Goal: Find contact information: Find contact information

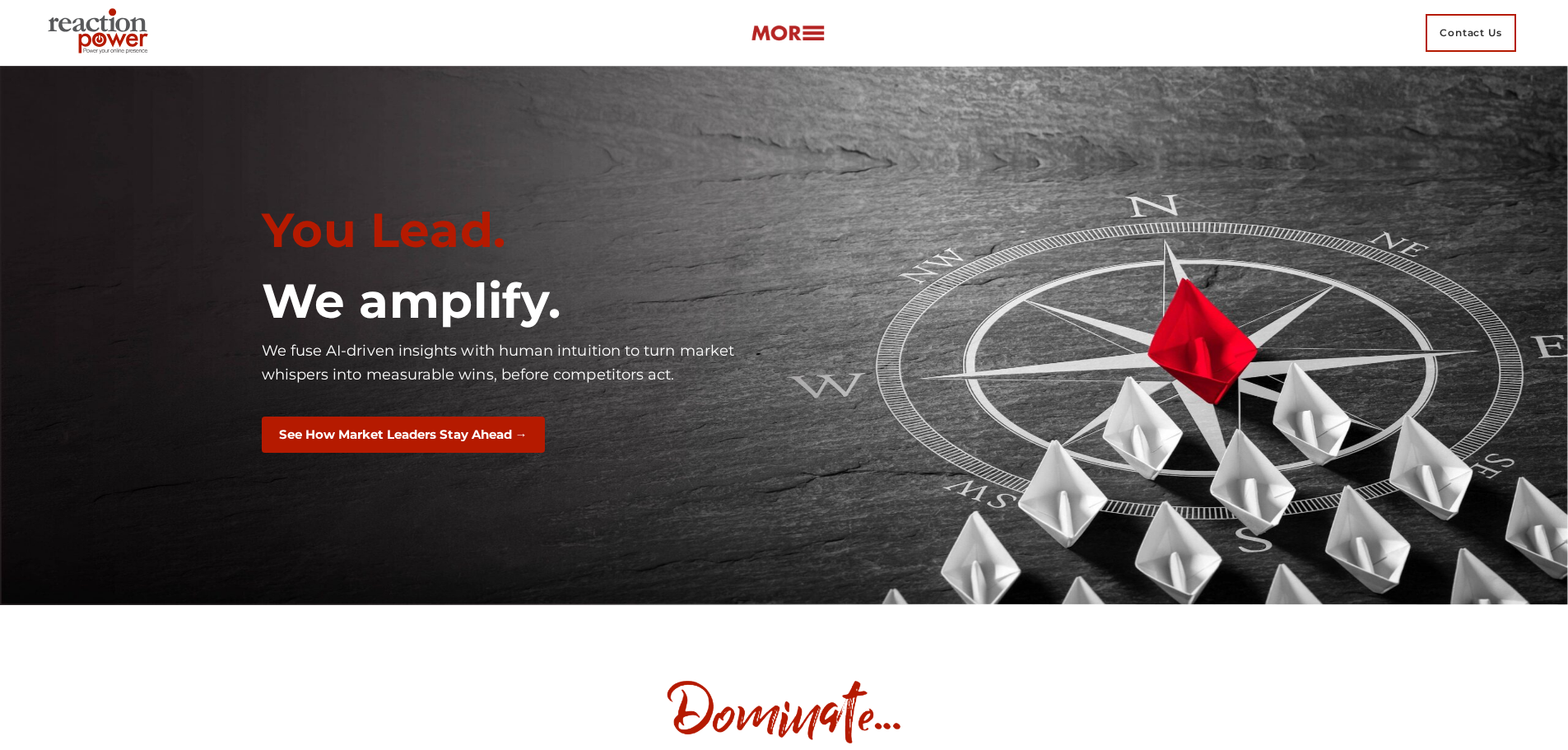
click at [1490, 37] on span "Contact Us" at bounding box center [1471, 32] width 90 height 38
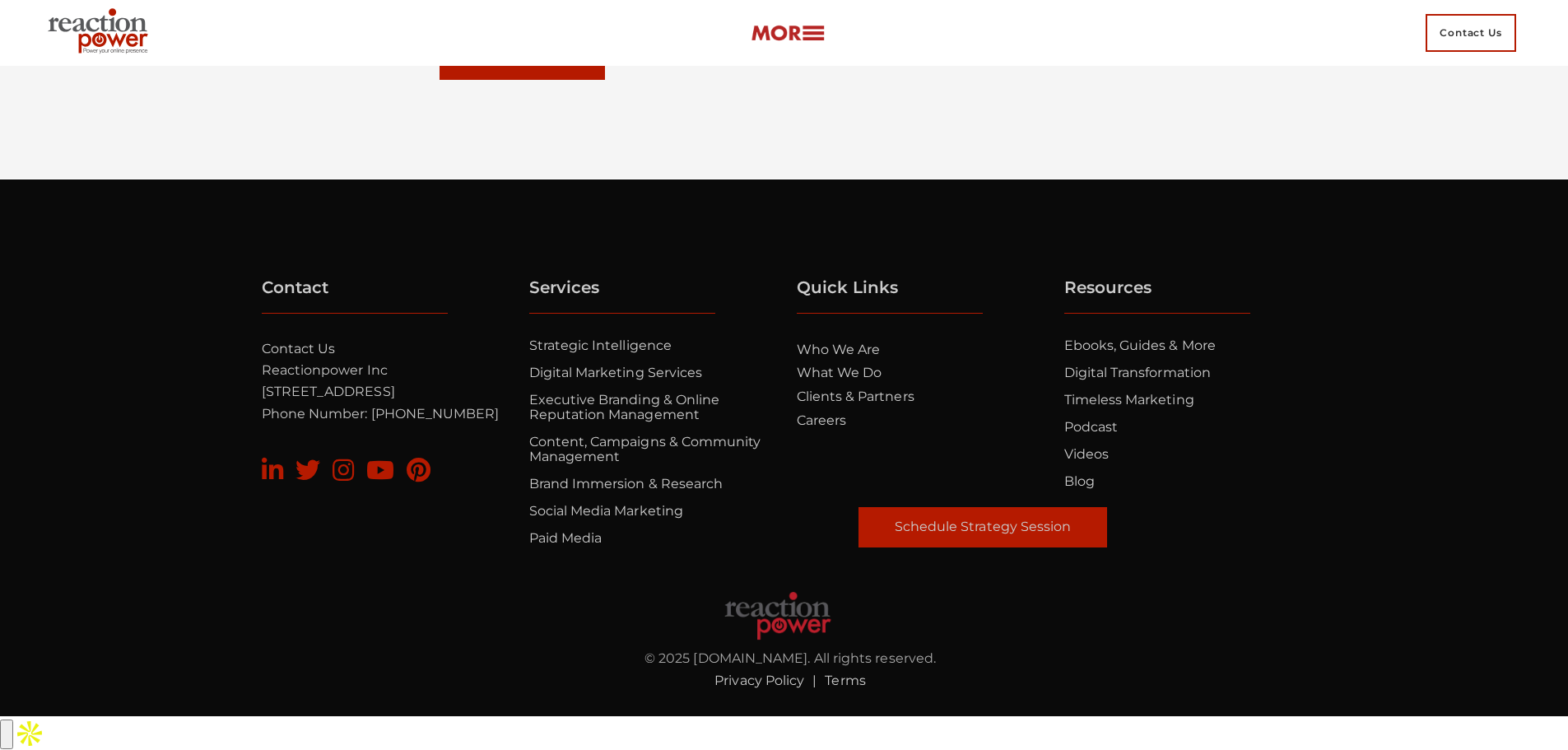
scroll to position [11031, 0]
click at [307, 356] on link "Contact Us" at bounding box center [299, 348] width 75 height 16
click at [13, 720] on input "button" at bounding box center [6, 734] width 13 height 29
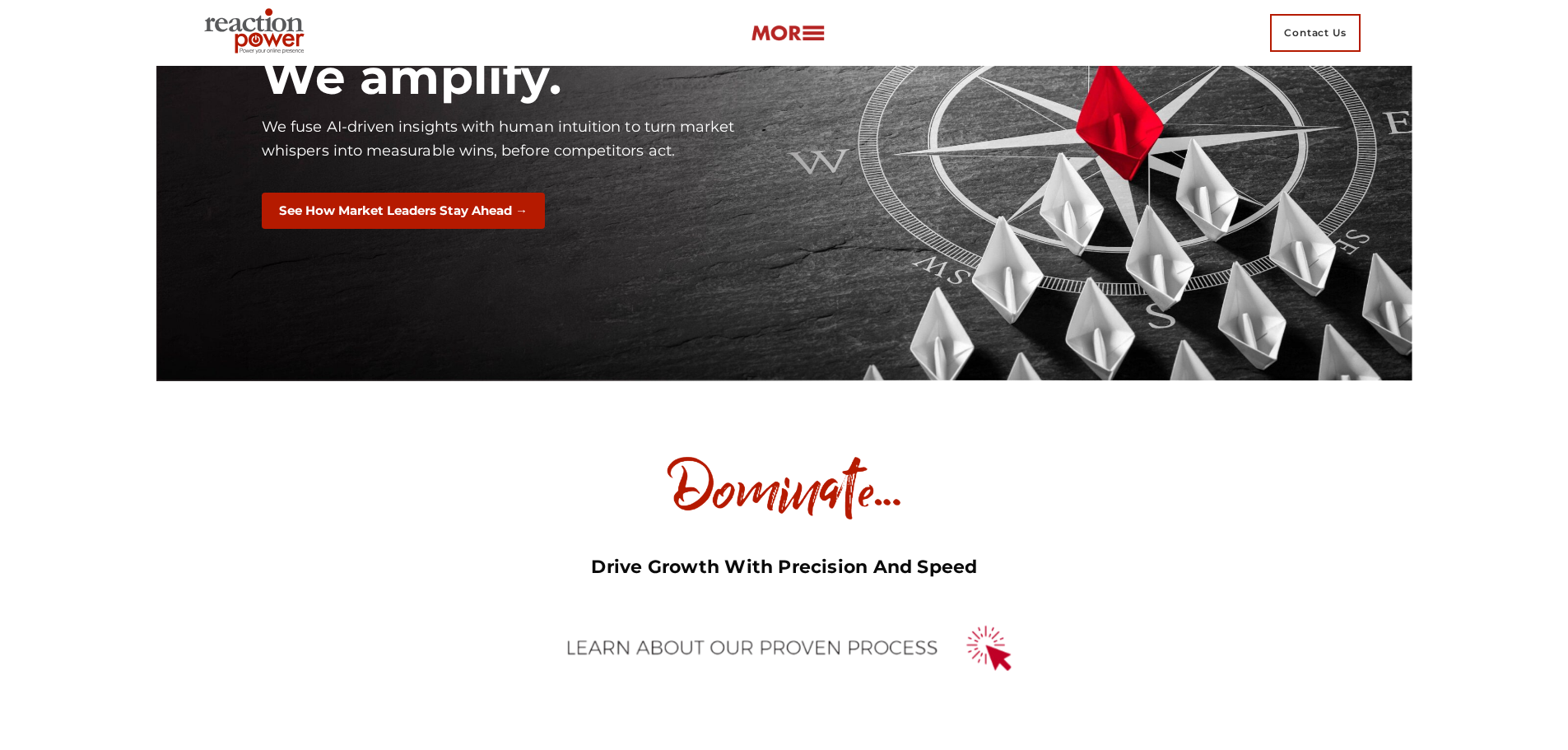
scroll to position [0, 0]
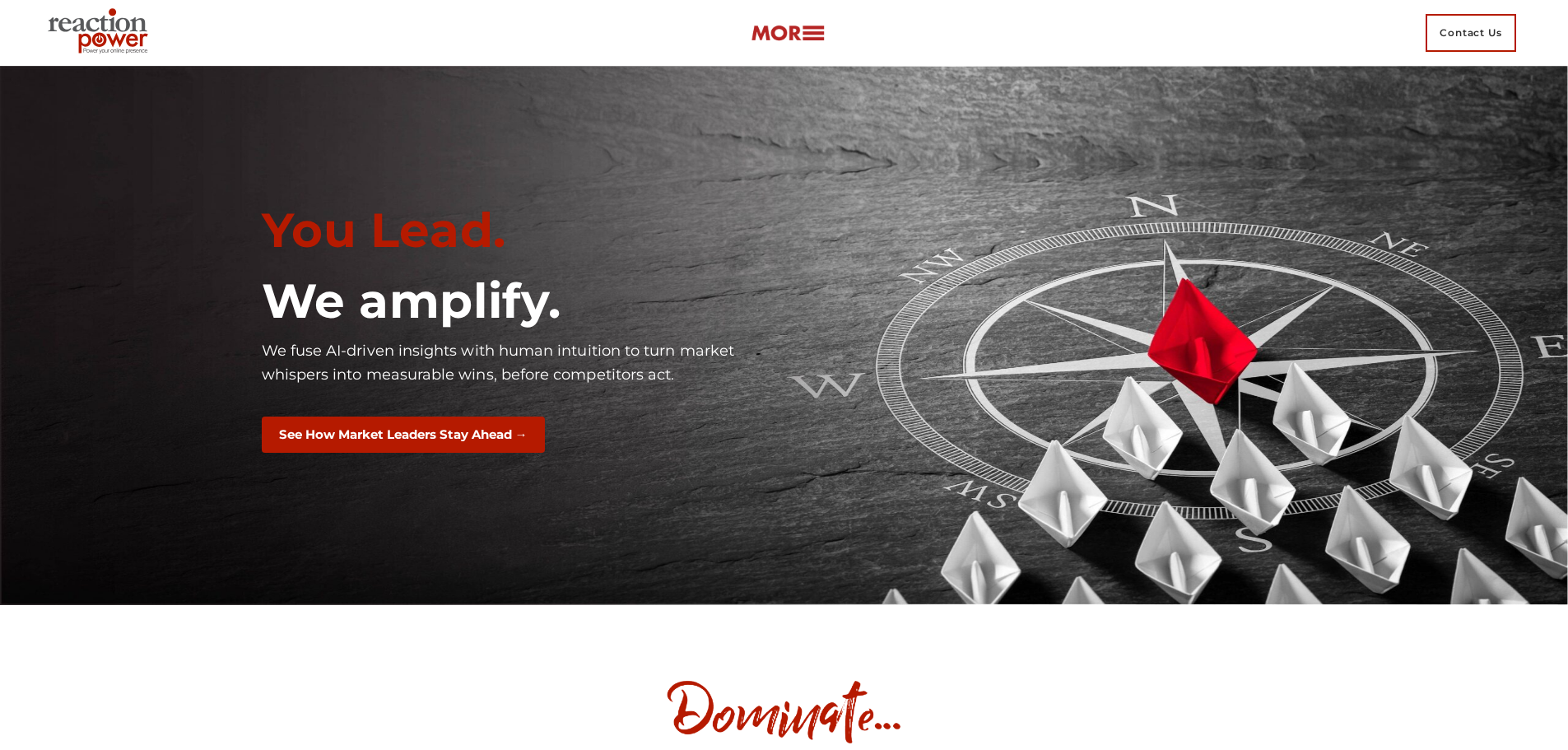
click at [806, 27] on img at bounding box center [788, 32] width 75 height 19
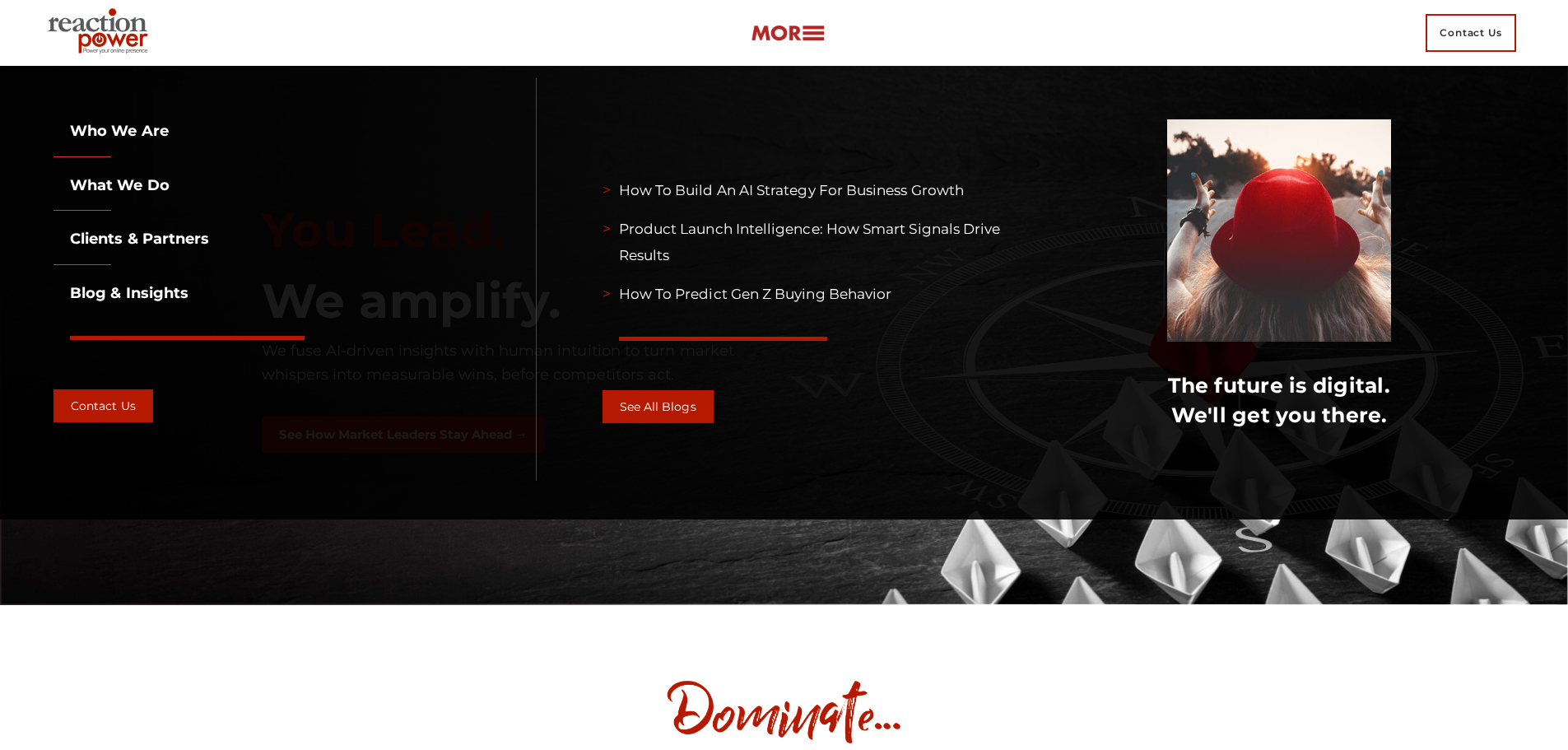
click at [810, 24] on img at bounding box center [788, 32] width 75 height 19
